Goal: Communication & Community: Answer question/provide support

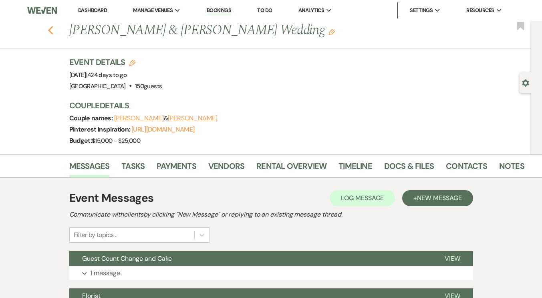
click at [52, 29] on use "button" at bounding box center [50, 30] width 5 height 9
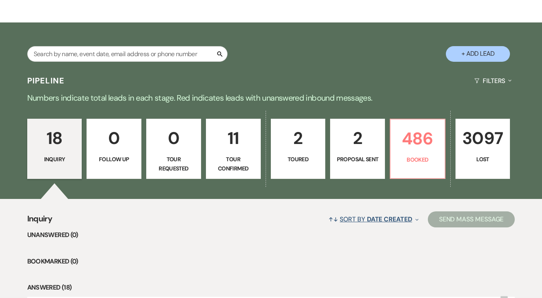
scroll to position [160, 0]
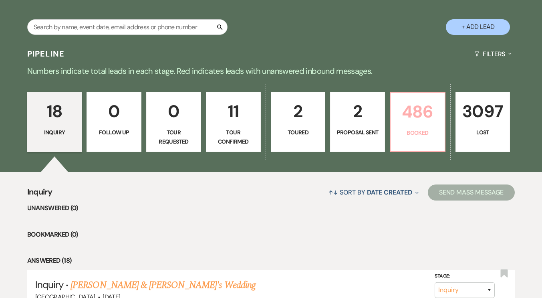
click at [413, 113] on p "486" at bounding box center [417, 111] width 44 height 27
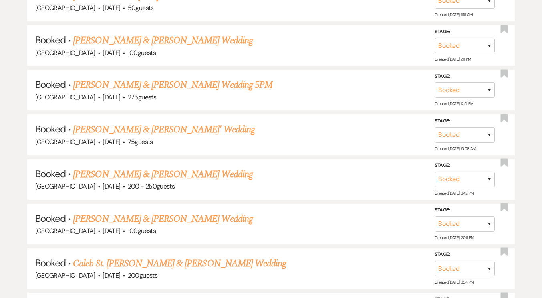
scroll to position [1082, 0]
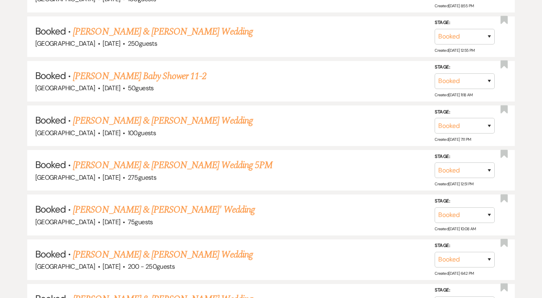
click at [186, 158] on link "[PERSON_NAME] & [PERSON_NAME] Wedding 5PM" at bounding box center [173, 165] width 200 height 14
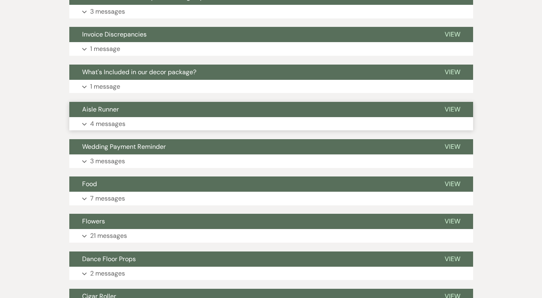
scroll to position [246, 0]
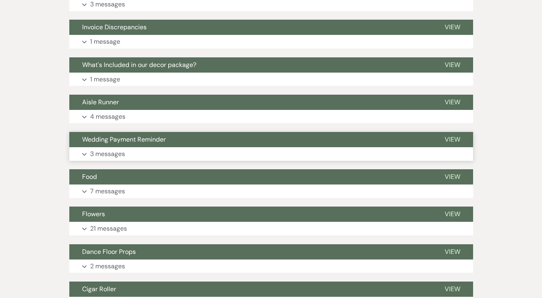
click at [163, 143] on span "Wedding Payment Reminder" at bounding box center [124, 139] width 84 height 8
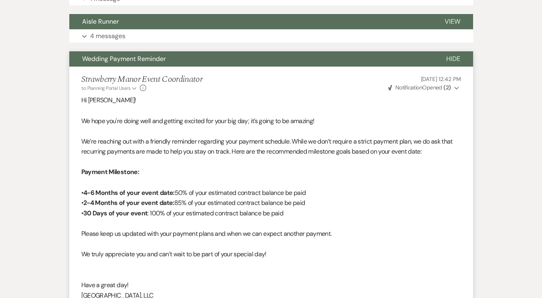
scroll to position [206, 0]
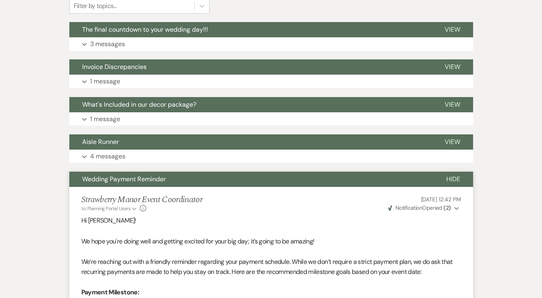
click at [172, 173] on button "Wedding Payment Reminder" at bounding box center [251, 178] width 364 height 15
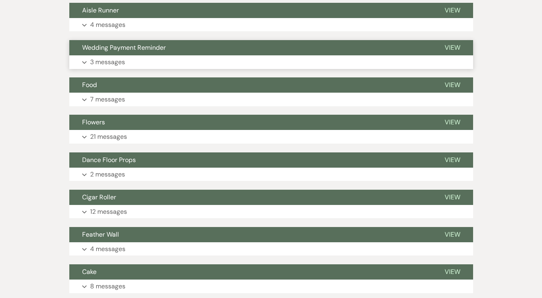
scroll to position [367, 0]
